Goal: Task Accomplishment & Management: Use online tool/utility

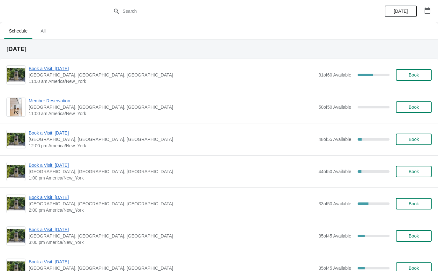
click at [37, 69] on span "Book a Visit: [DATE]" at bounding box center [172, 68] width 287 height 6
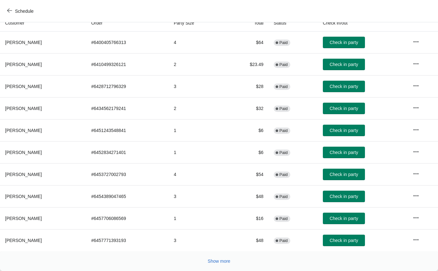
scroll to position [74, 0]
click at [226, 264] on button "Show more" at bounding box center [219, 261] width 28 height 11
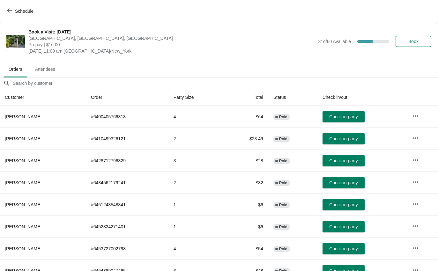
scroll to position [0, 0]
click at [354, 139] on span "Check in party" at bounding box center [343, 138] width 28 height 5
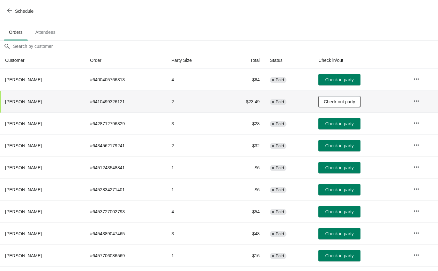
scroll to position [37, 0]
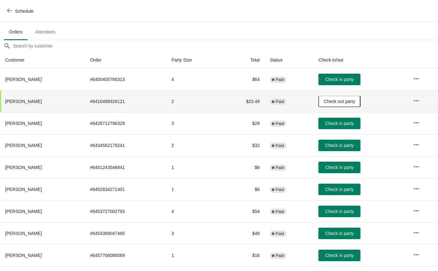
click at [4, 6] on button "Schedule" at bounding box center [20, 10] width 35 height 11
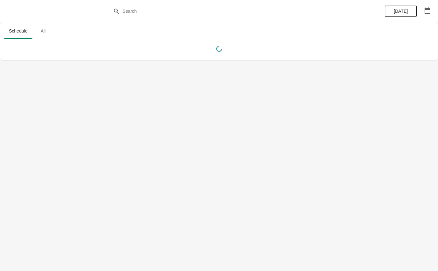
scroll to position [0, 0]
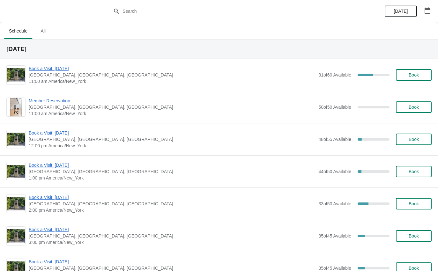
click at [69, 68] on span "Book a Visit: [DATE]" at bounding box center [172, 68] width 287 height 6
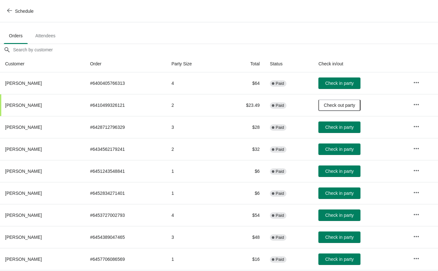
scroll to position [34, 0]
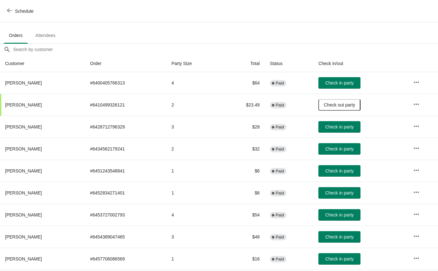
click at [354, 197] on button "Check in party" at bounding box center [340, 192] width 42 height 11
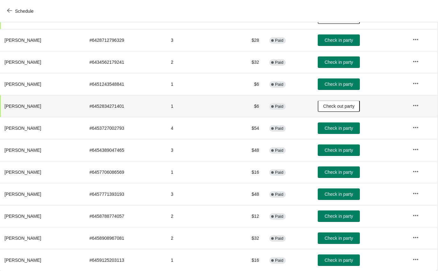
scroll to position [121, 0]
click at [350, 263] on span "Check in party" at bounding box center [339, 260] width 28 height 5
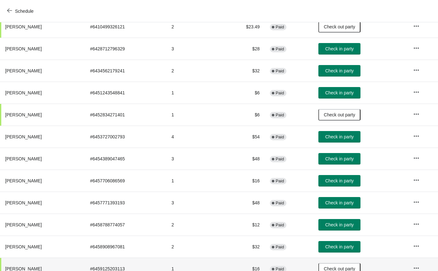
scroll to position [112, 0]
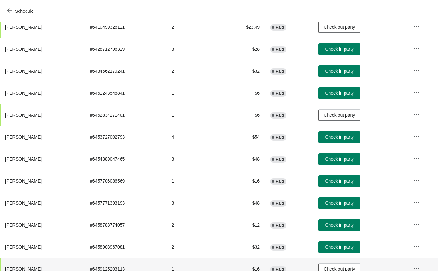
click at [352, 141] on button "Check in party" at bounding box center [340, 136] width 42 height 11
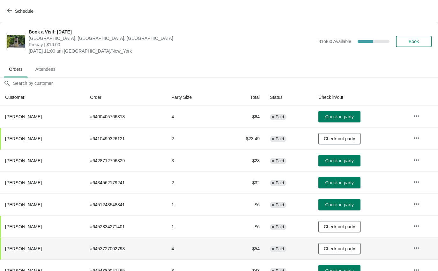
scroll to position [0, 0]
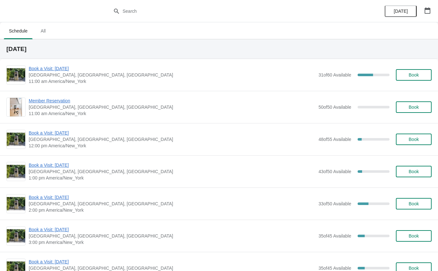
click at [71, 71] on span "Book a Visit: [DATE]" at bounding box center [172, 68] width 287 height 6
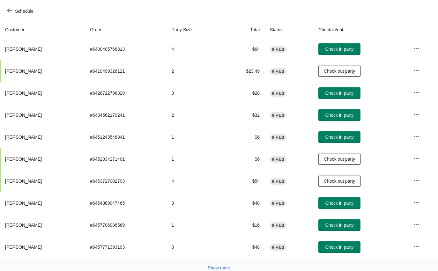
scroll to position [68, 0]
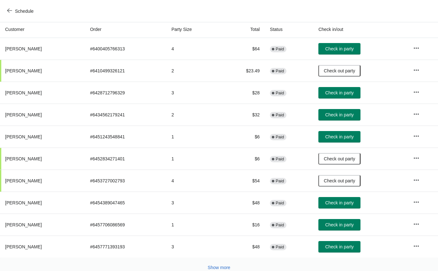
click at [354, 93] on span "Check in party" at bounding box center [339, 92] width 28 height 5
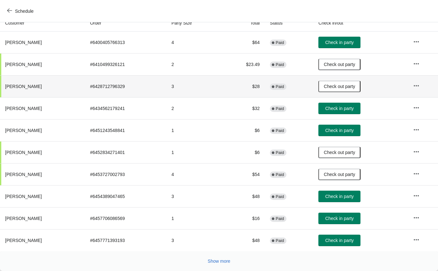
scroll to position [74, 0]
click at [230, 260] on span "Show more" at bounding box center [219, 261] width 23 height 5
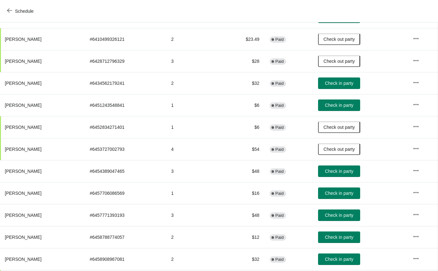
scroll to position [100, 0]
click at [352, 219] on button "Check in party" at bounding box center [340, 215] width 42 height 11
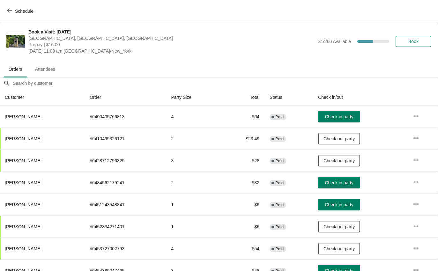
scroll to position [0, 0]
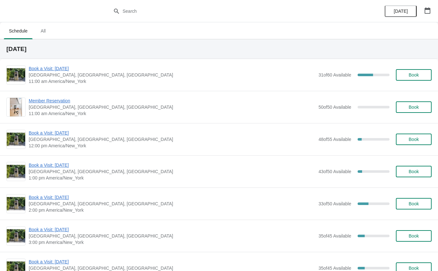
click at [56, 71] on span "Book a Visit: [DATE]" at bounding box center [172, 68] width 287 height 6
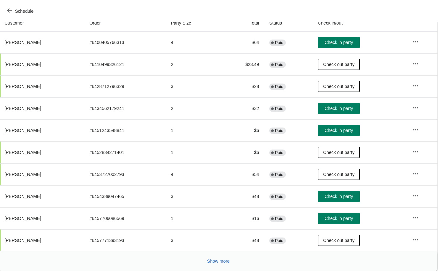
scroll to position [74, 0]
click at [344, 114] on button "Check in party" at bounding box center [339, 108] width 42 height 11
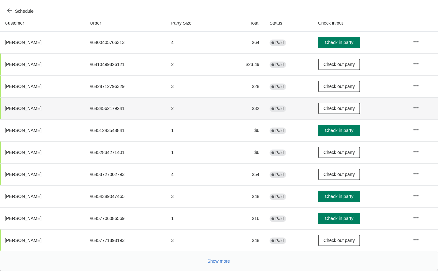
click at [221, 256] on button "Show more" at bounding box center [219, 261] width 28 height 11
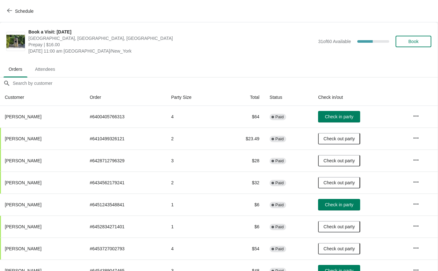
scroll to position [0, 0]
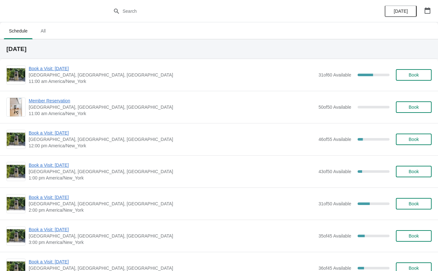
click at [66, 132] on span "Book a Visit: [DATE]" at bounding box center [172, 133] width 287 height 6
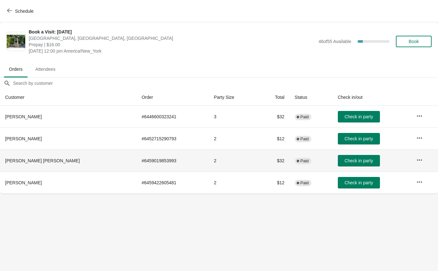
click at [352, 152] on td "Check in party" at bounding box center [372, 161] width 79 height 22
click at [354, 139] on span "Check in party" at bounding box center [359, 138] width 28 height 5
